Goal: Task Accomplishment & Management: Complete application form

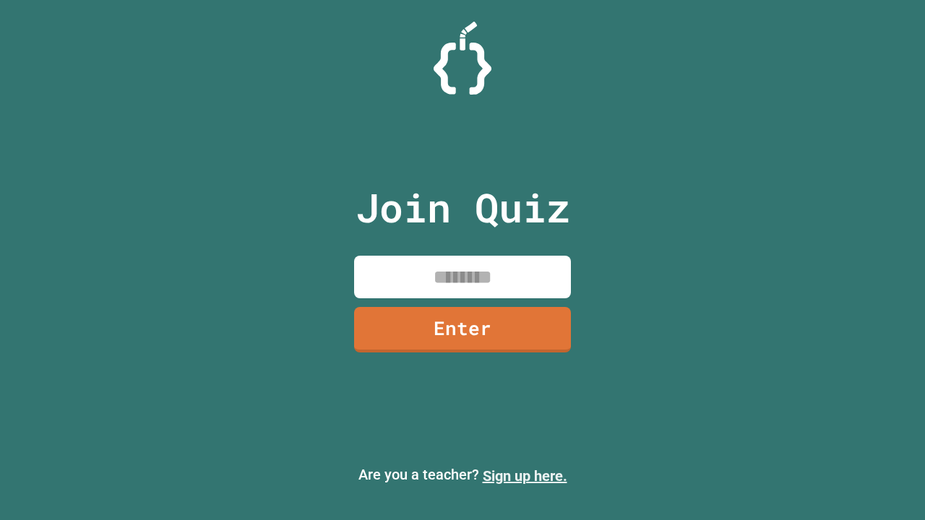
click at [525, 476] on link "Sign up here." at bounding box center [525, 476] width 85 height 17
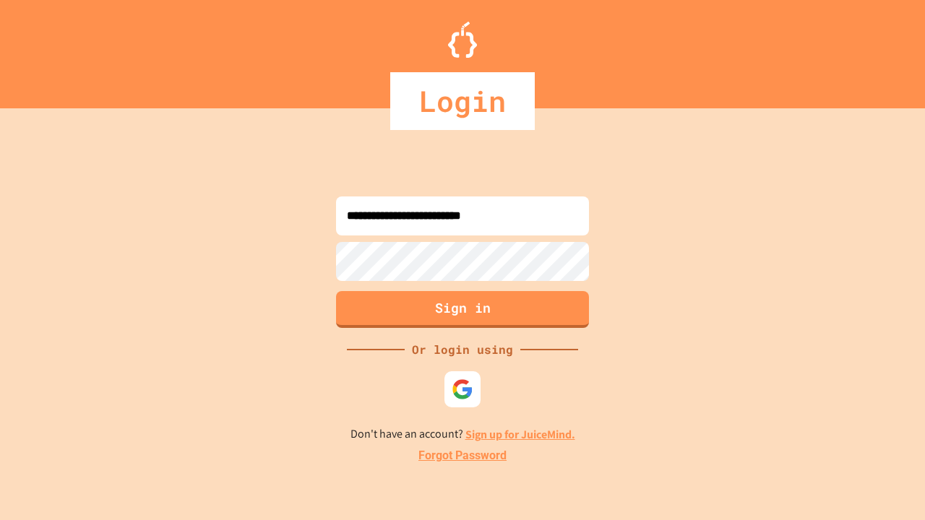
type input "**********"
